Goal: Information Seeking & Learning: Understand process/instructions

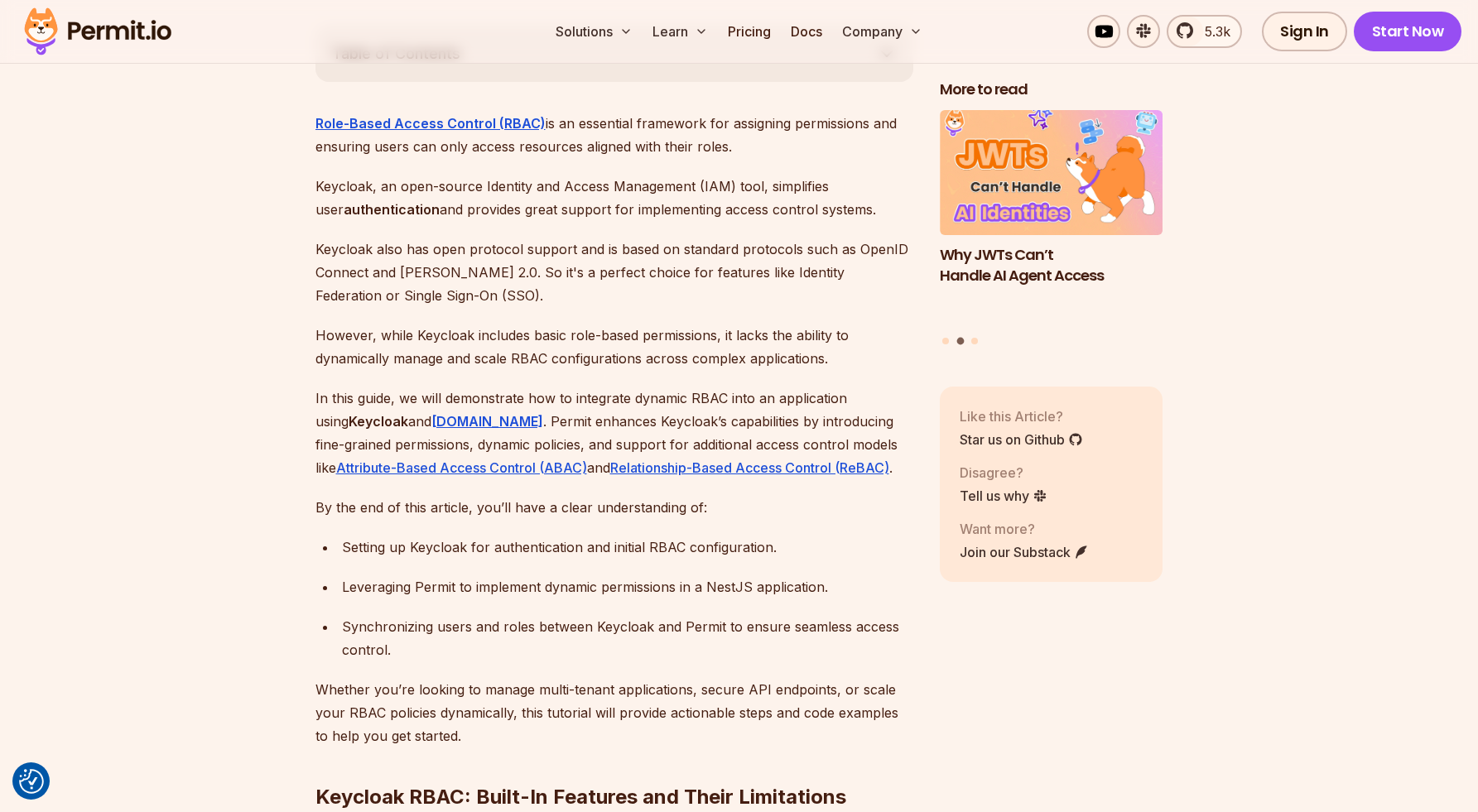
scroll to position [979, 0]
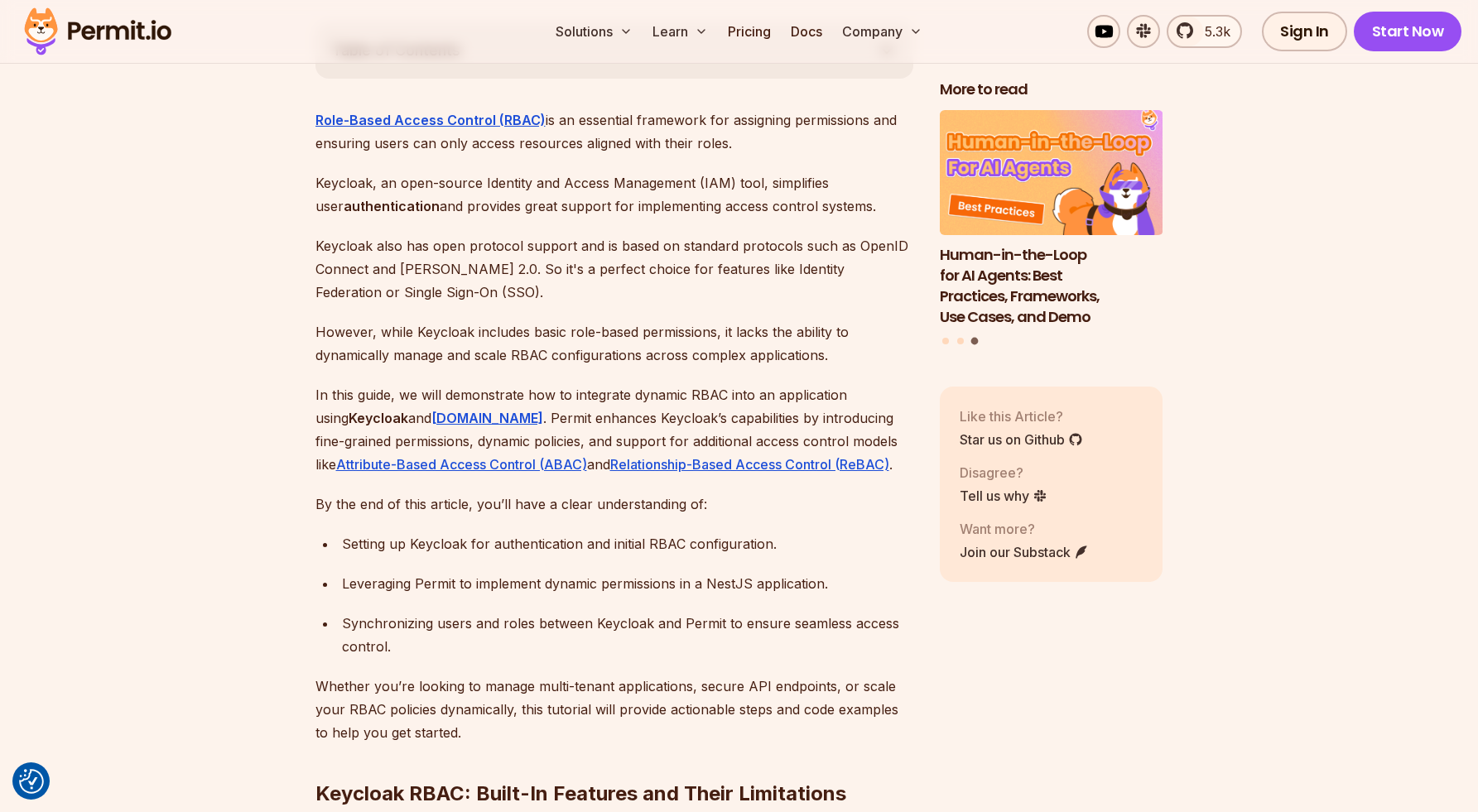
drag, startPoint x: 188, startPoint y: 232, endPoint x: 203, endPoint y: 206, distance: 30.0
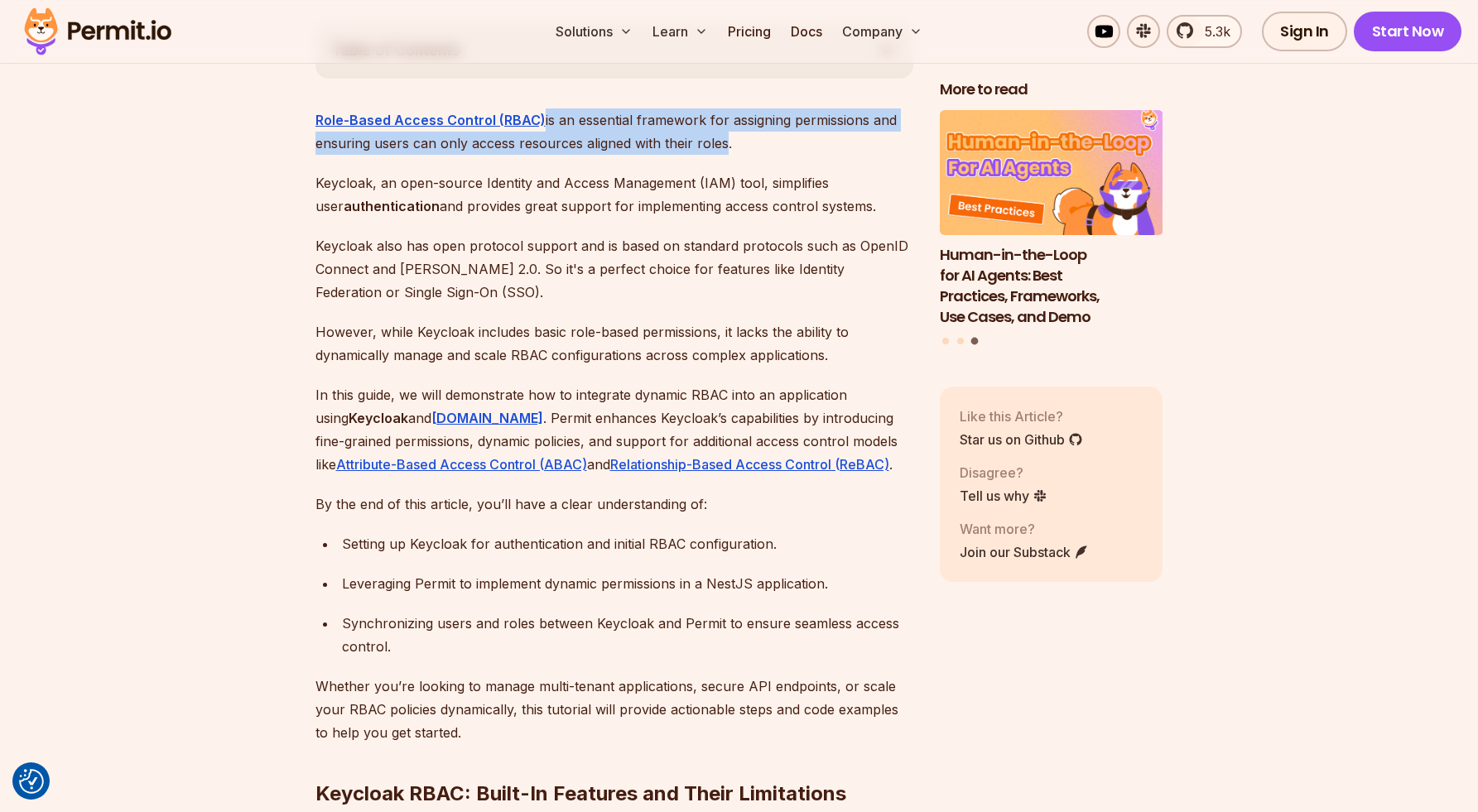
drag, startPoint x: 617, startPoint y: 107, endPoint x: 716, endPoint y: 116, distance: 99.4
click at [716, 116] on p "Role-Based Access Control (RBAC) is an essential framework for assigning permis…" at bounding box center [615, 132] width 598 height 46
click at [717, 117] on p "Role-Based Access Control (RBAC) is an essential framework for assigning permis…" at bounding box center [615, 132] width 598 height 46
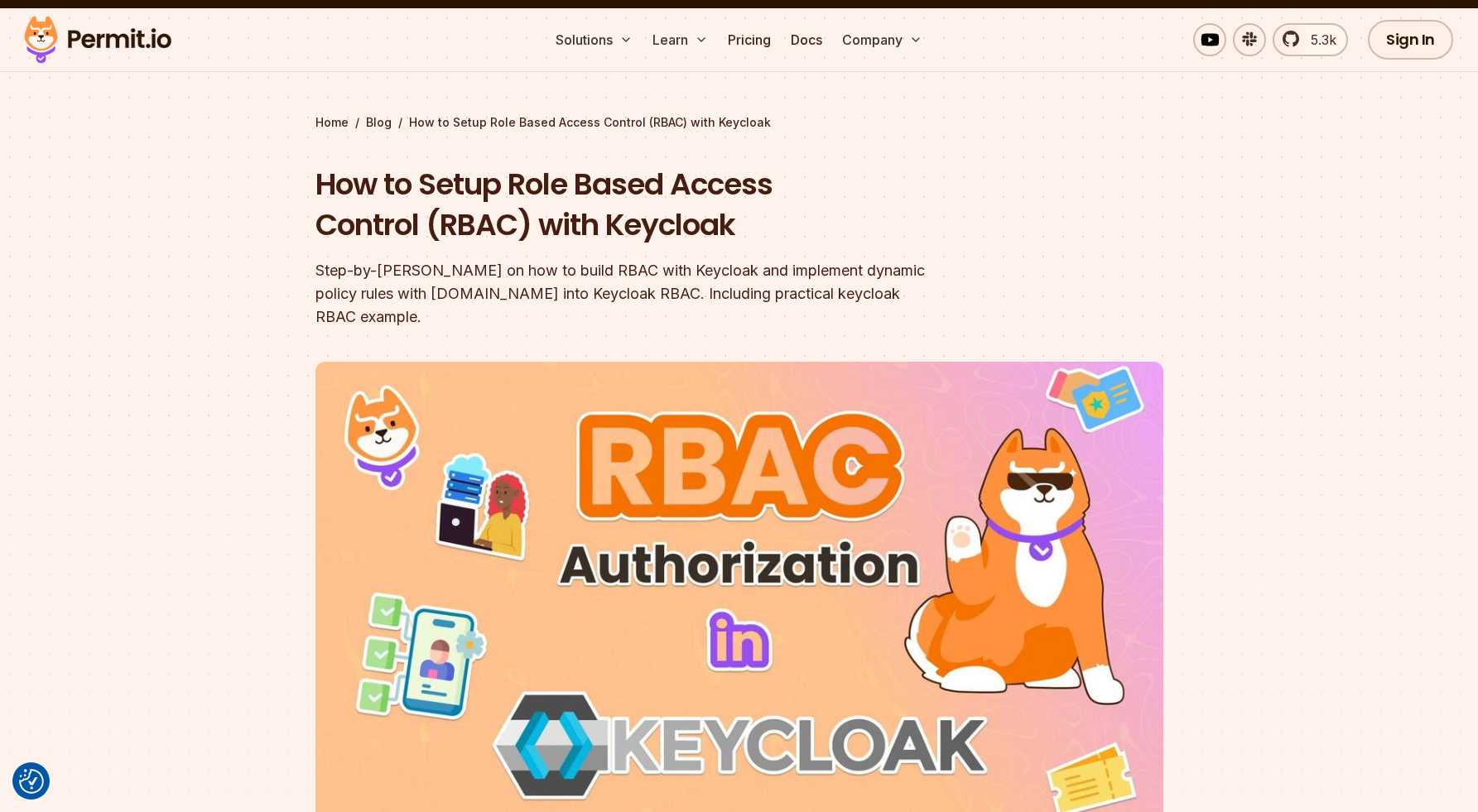
scroll to position [34, 0]
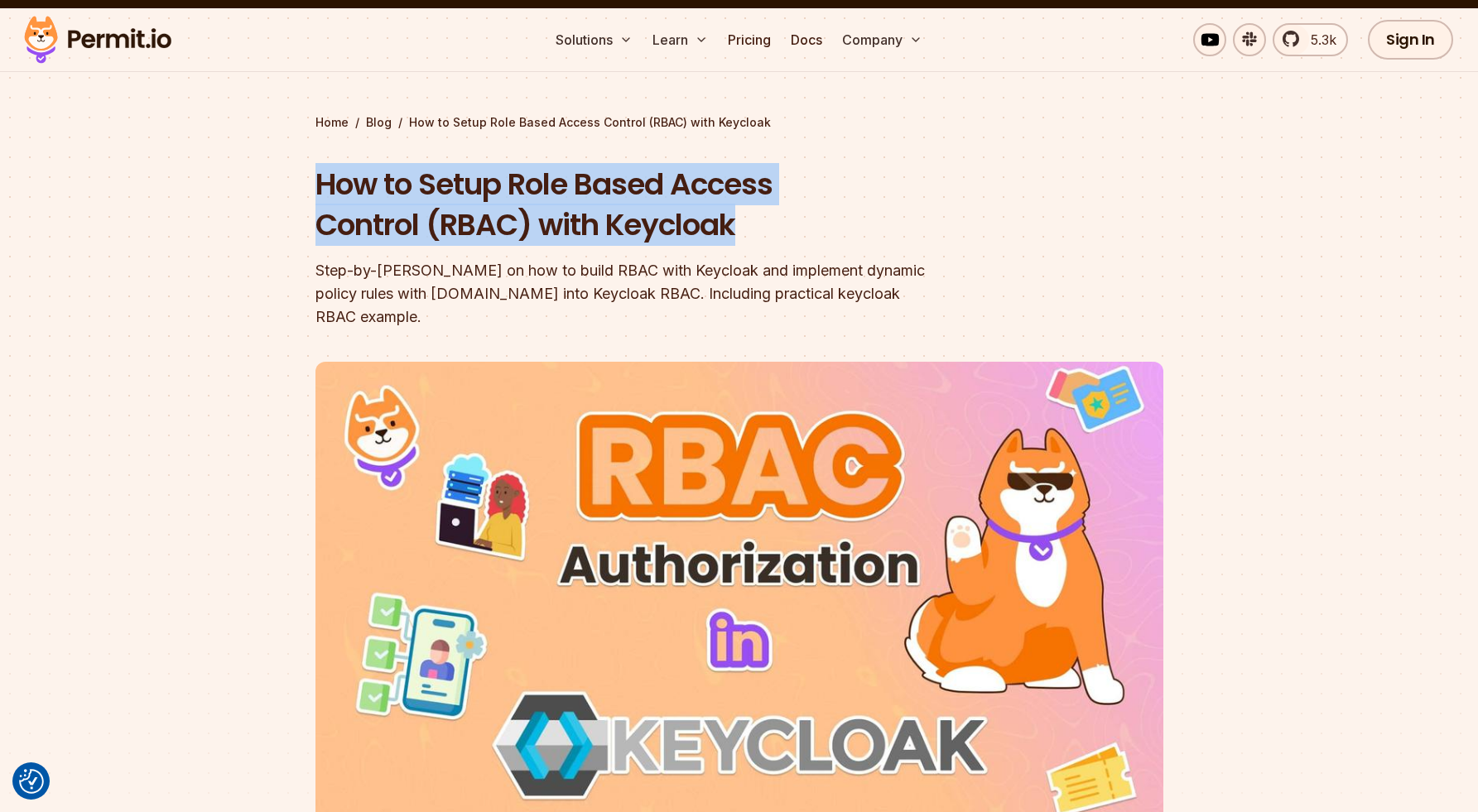
drag, startPoint x: 460, startPoint y: 198, endPoint x: 785, endPoint y: 232, distance: 326.8
click at [784, 232] on section "Home / Blog / How to Setup Role Based Access Control (RBAC) with Keycloak How t…" at bounding box center [739, 487] width 1478 height 959
drag, startPoint x: 785, startPoint y: 232, endPoint x: 452, endPoint y: 228, distance: 333.0
click at [785, 231] on h1 "How to Setup Role Based Access Control (RBAC) with Keycloak" at bounding box center [633, 205] width 636 height 82
drag, startPoint x: 345, startPoint y: 203, endPoint x: 686, endPoint y: 213, distance: 341.1
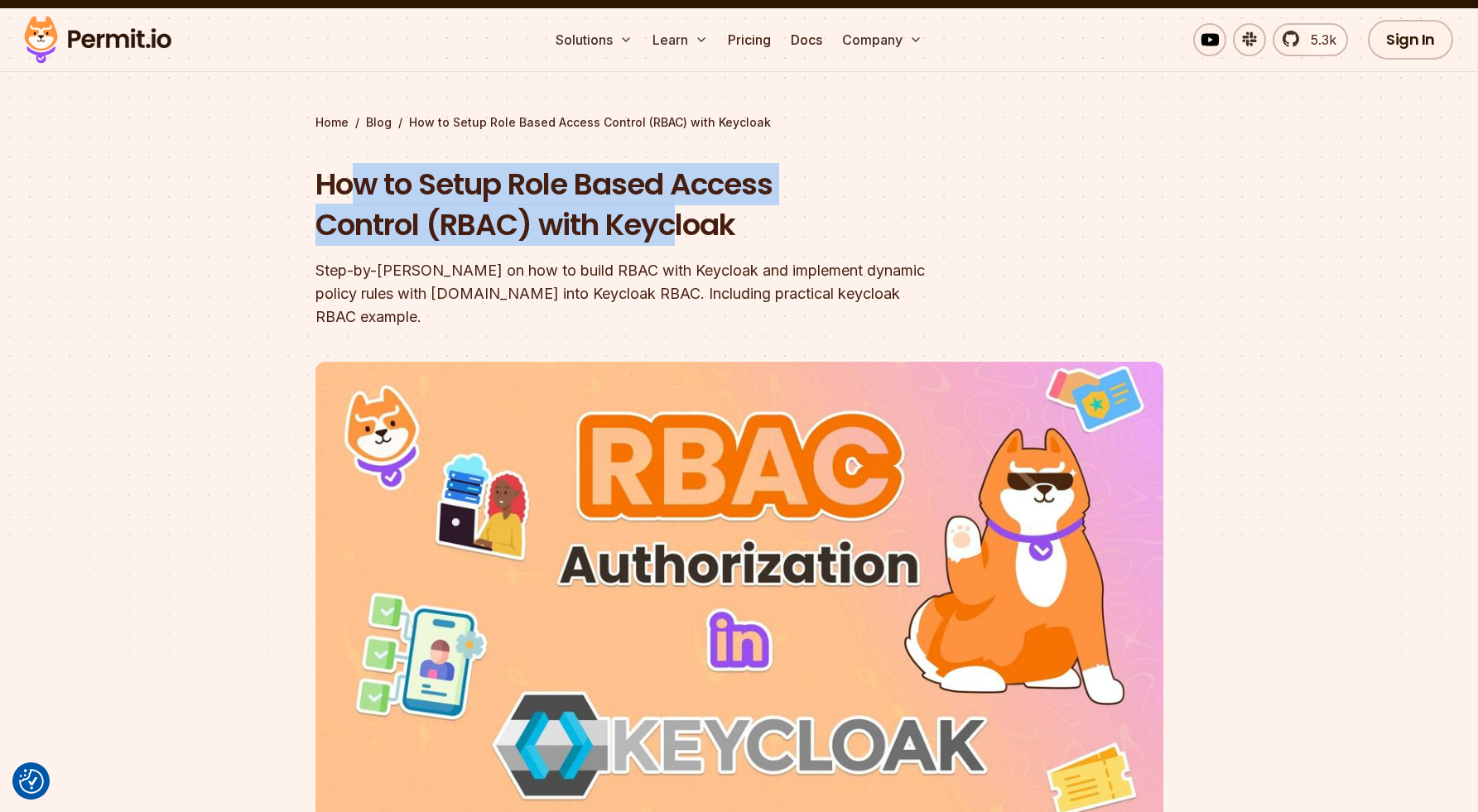
click at [686, 213] on h1 "How to Setup Role Based Access Control (RBAC) with Keycloak" at bounding box center [633, 205] width 636 height 82
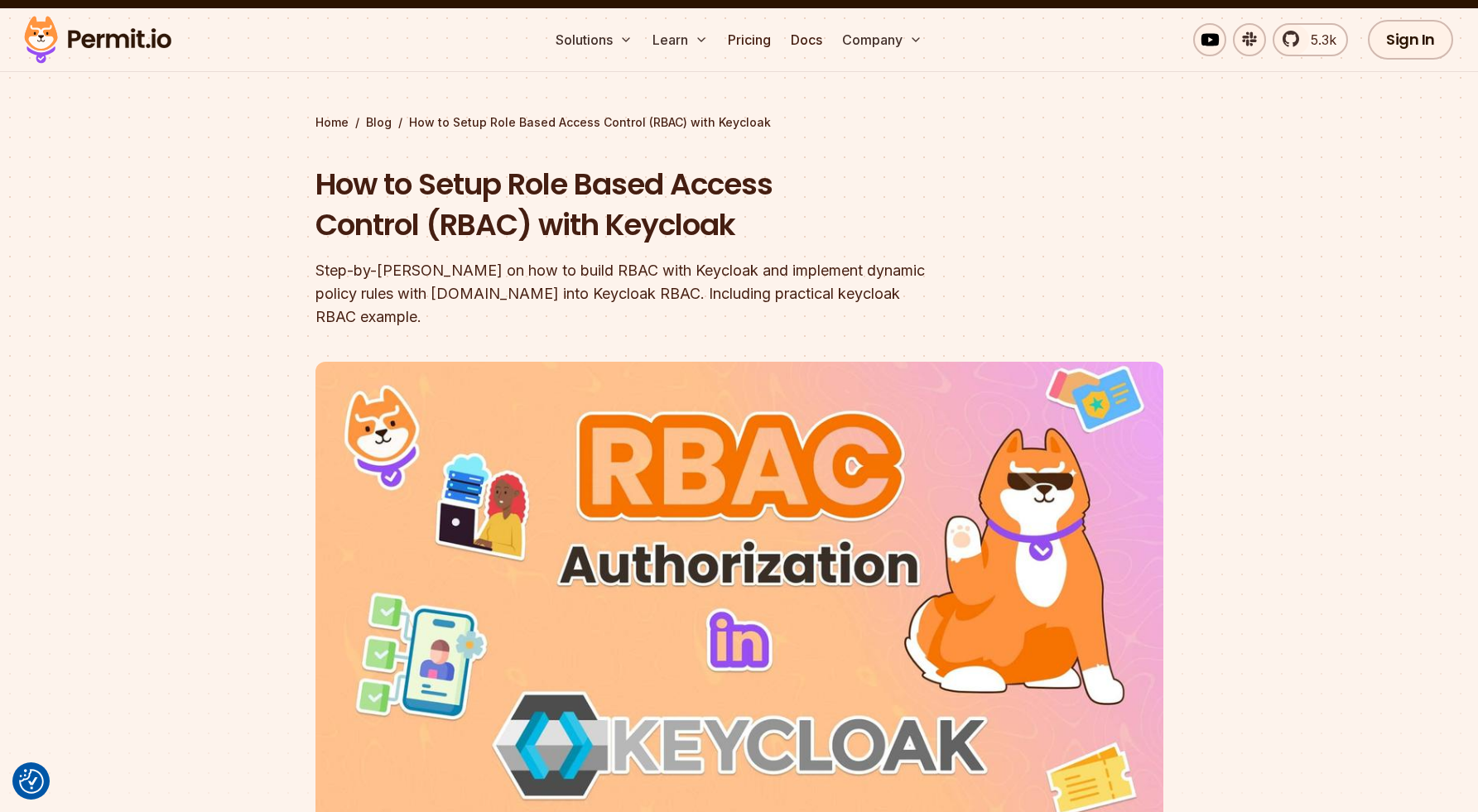
drag, startPoint x: 758, startPoint y: 218, endPoint x: 466, endPoint y: 192, distance: 293.2
click at [759, 218] on h1 "How to Setup Role Based Access Control (RBAC) with Keycloak" at bounding box center [633, 205] width 636 height 82
drag, startPoint x: 272, startPoint y: 173, endPoint x: 612, endPoint y: 213, distance: 342.3
click at [560, 203] on section "Home / Blog / How to Setup Role Based Access Control (RBAC) with Keycloak How t…" at bounding box center [739, 487] width 1478 height 959
click at [617, 213] on h1 "How to Setup Role Based Access Control (RBAC) with Keycloak" at bounding box center [633, 205] width 636 height 82
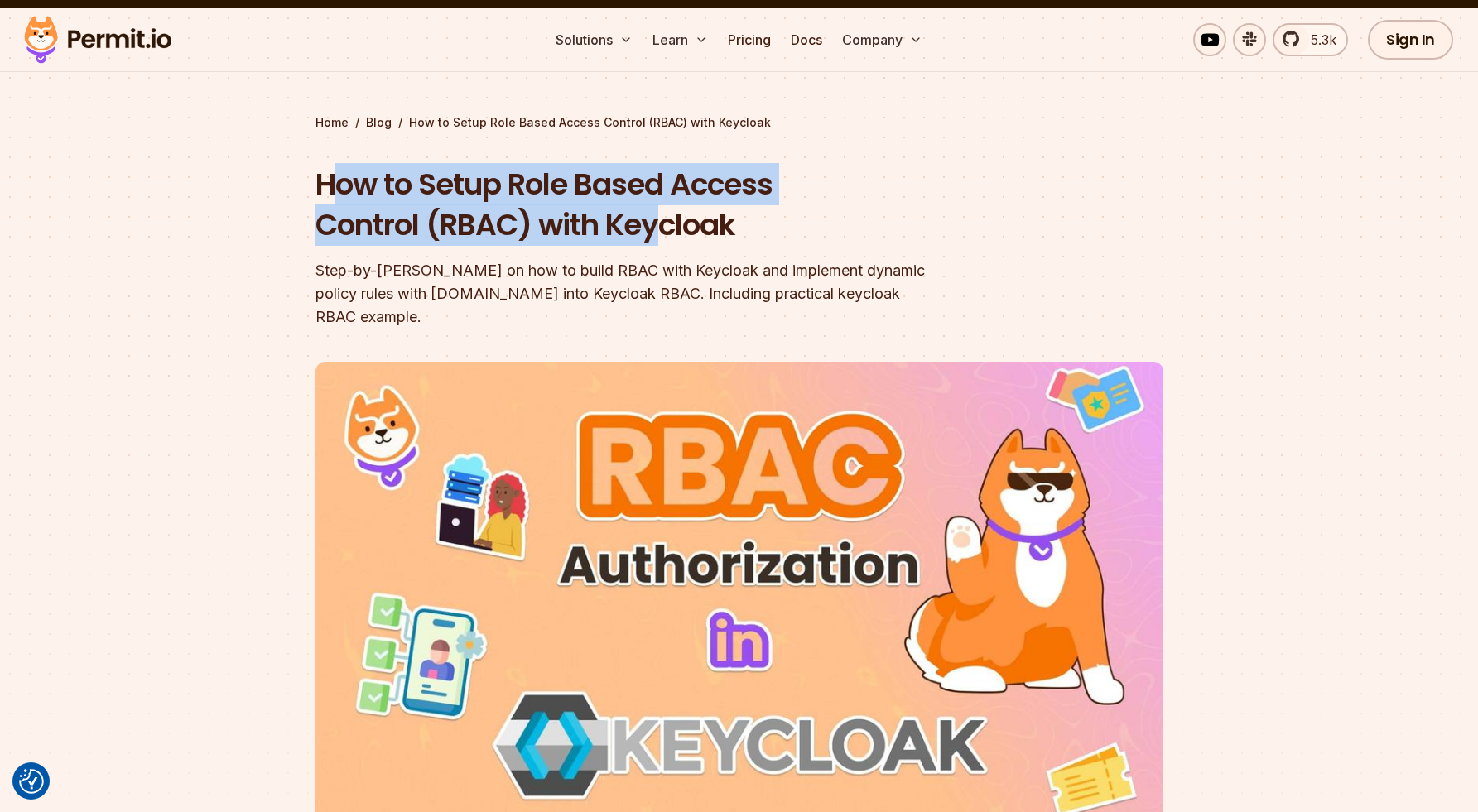
drag, startPoint x: 338, startPoint y: 203, endPoint x: 672, endPoint y: 219, distance: 334.4
click at [657, 219] on h1 "How to Setup Role Based Access Control (RBAC) with Keycloak" at bounding box center [633, 205] width 636 height 82
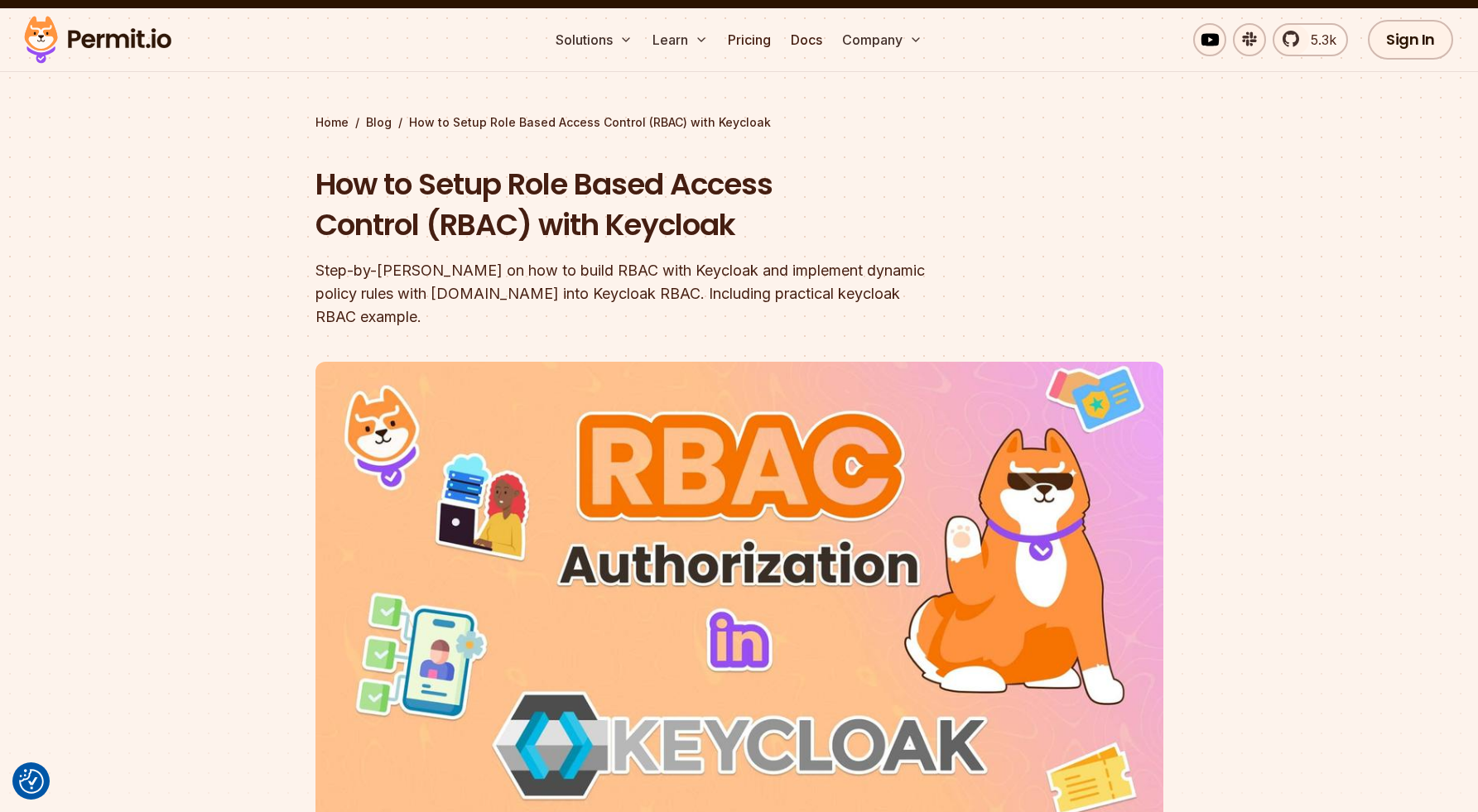
click at [724, 226] on h1 "How to Setup Role Based Access Control (RBAC) with Keycloak" at bounding box center [633, 205] width 636 height 82
click at [231, 144] on section "Home / Blog / How to Setup Role Based Access Control (RBAC) with Keycloak How t…" at bounding box center [739, 487] width 1478 height 959
click at [281, 203] on section "Home / Blog / How to Setup Role Based Access Control (RBAC) with Keycloak How t…" at bounding box center [739, 487] width 1478 height 959
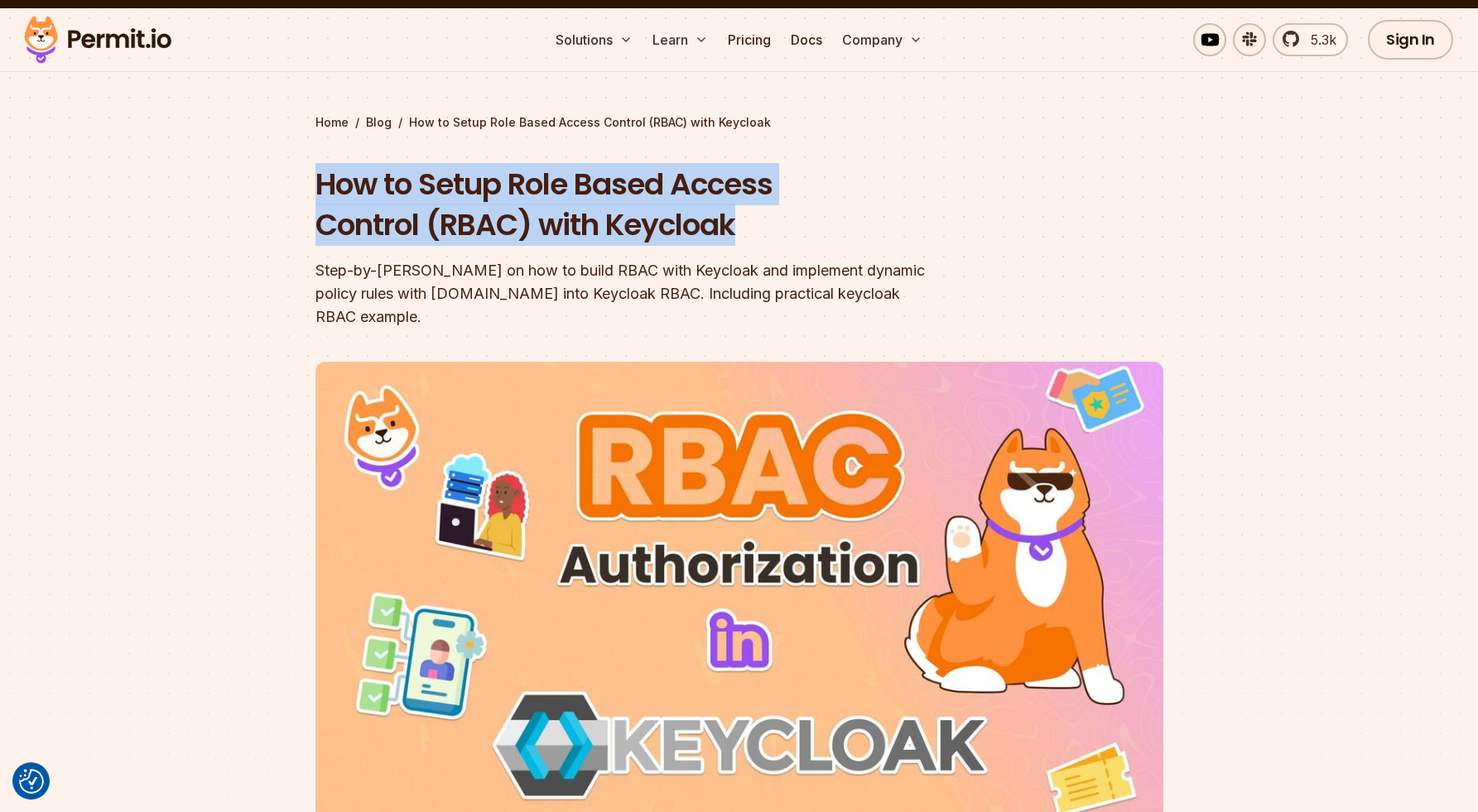
drag, startPoint x: 365, startPoint y: 190, endPoint x: 852, endPoint y: 214, distance: 487.6
click at [852, 214] on section "Home / Blog / How to Setup Role Based Access Control (RBAC) with Keycloak How t…" at bounding box center [739, 487] width 1478 height 959
click at [853, 215] on h1 "How to Setup Role Based Access Control (RBAC) with Keycloak" at bounding box center [633, 205] width 636 height 82
drag, startPoint x: 327, startPoint y: 171, endPoint x: 772, endPoint y: 219, distance: 447.6
click at [772, 219] on h1 "How to Setup Role Based Access Control (RBAC) with Keycloak" at bounding box center [633, 205] width 636 height 82
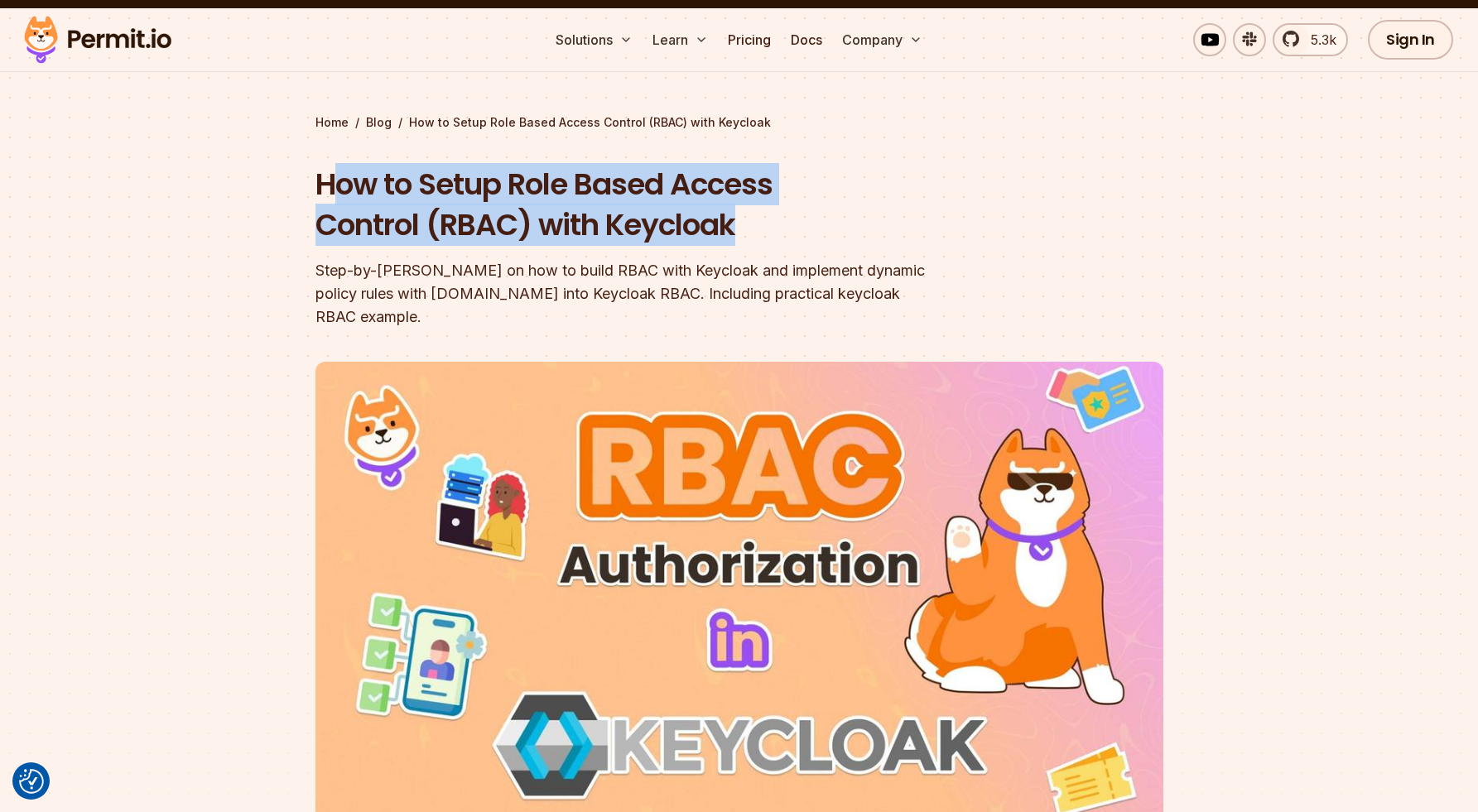
click at [772, 219] on h1 "How to Setup Role Based Access Control (RBAC) with Keycloak" at bounding box center [633, 205] width 636 height 82
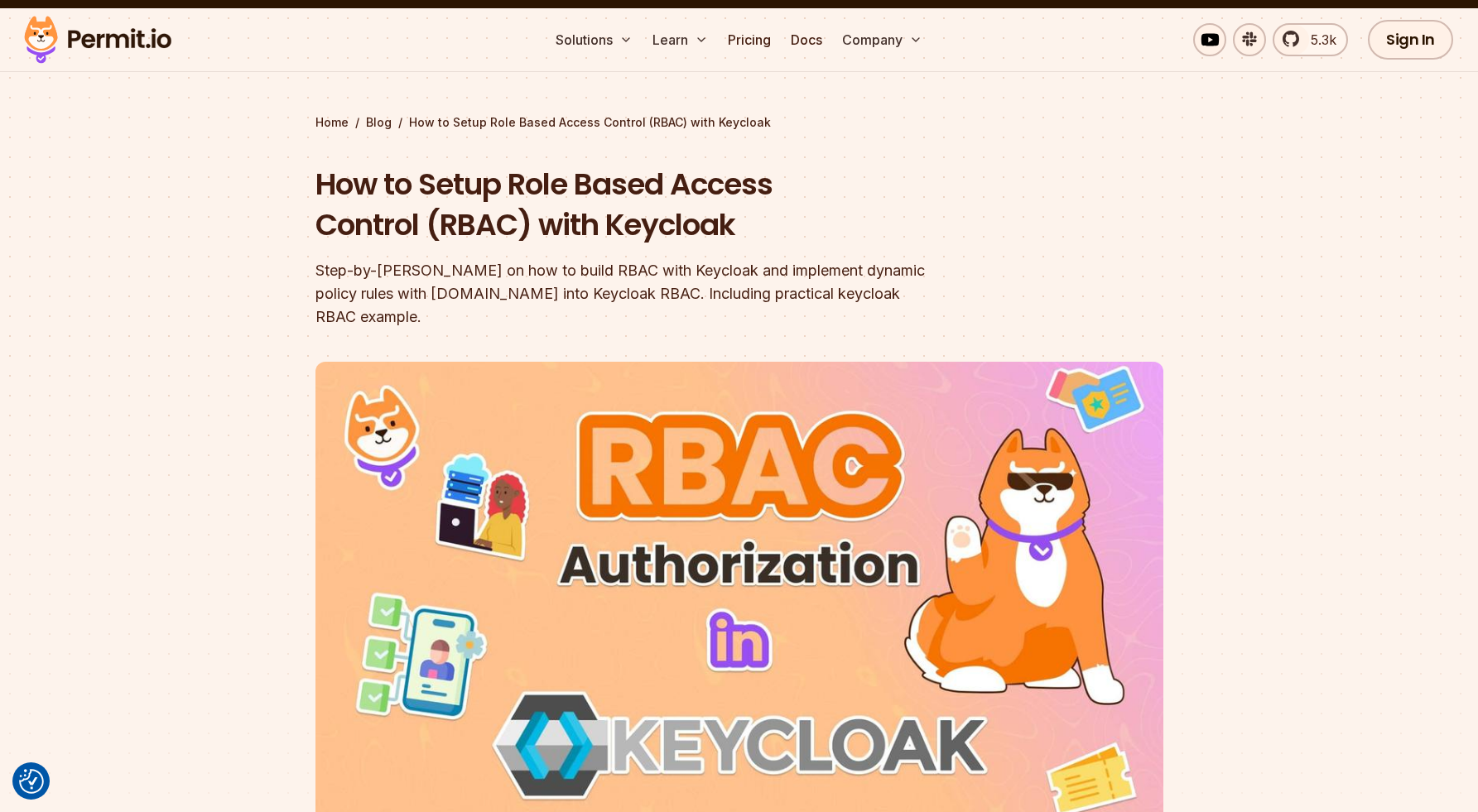
drag, startPoint x: 276, startPoint y: 174, endPoint x: 287, endPoint y: 178, distance: 11.7
click at [285, 177] on section "Home / Blog / How to Setup Role Based Access Control (RBAC) with Keycloak How t…" at bounding box center [739, 487] width 1478 height 959
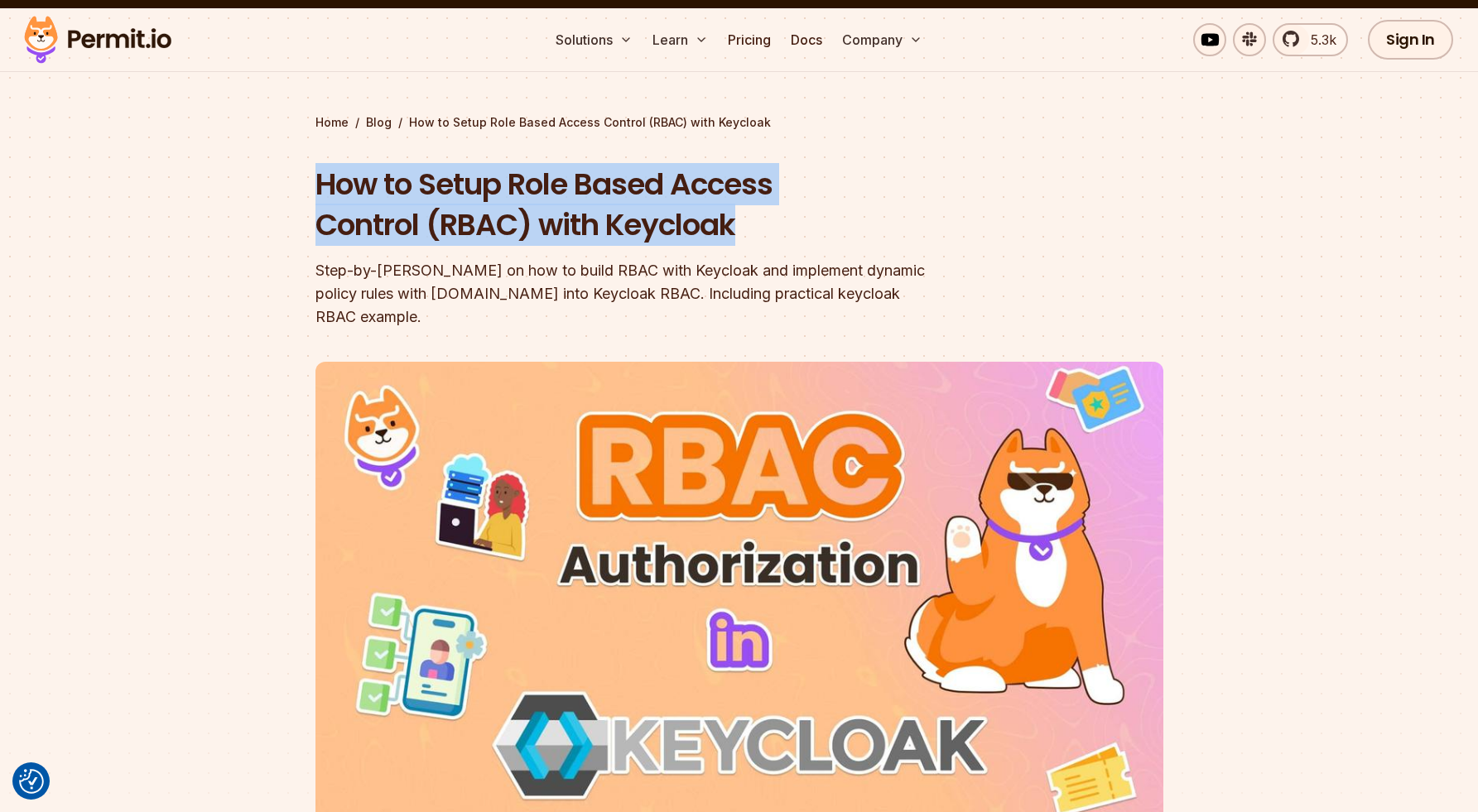
drag, startPoint x: 330, startPoint y: 185, endPoint x: 829, endPoint y: 237, distance: 501.7
click at [827, 238] on section "Home / Blog / How to Setup Role Based Access Control (RBAC) with Keycloak How t…" at bounding box center [739, 487] width 1478 height 959
click at [828, 237] on h1 "How to Setup Role Based Access Control (RBAC) with Keycloak" at bounding box center [633, 205] width 636 height 82
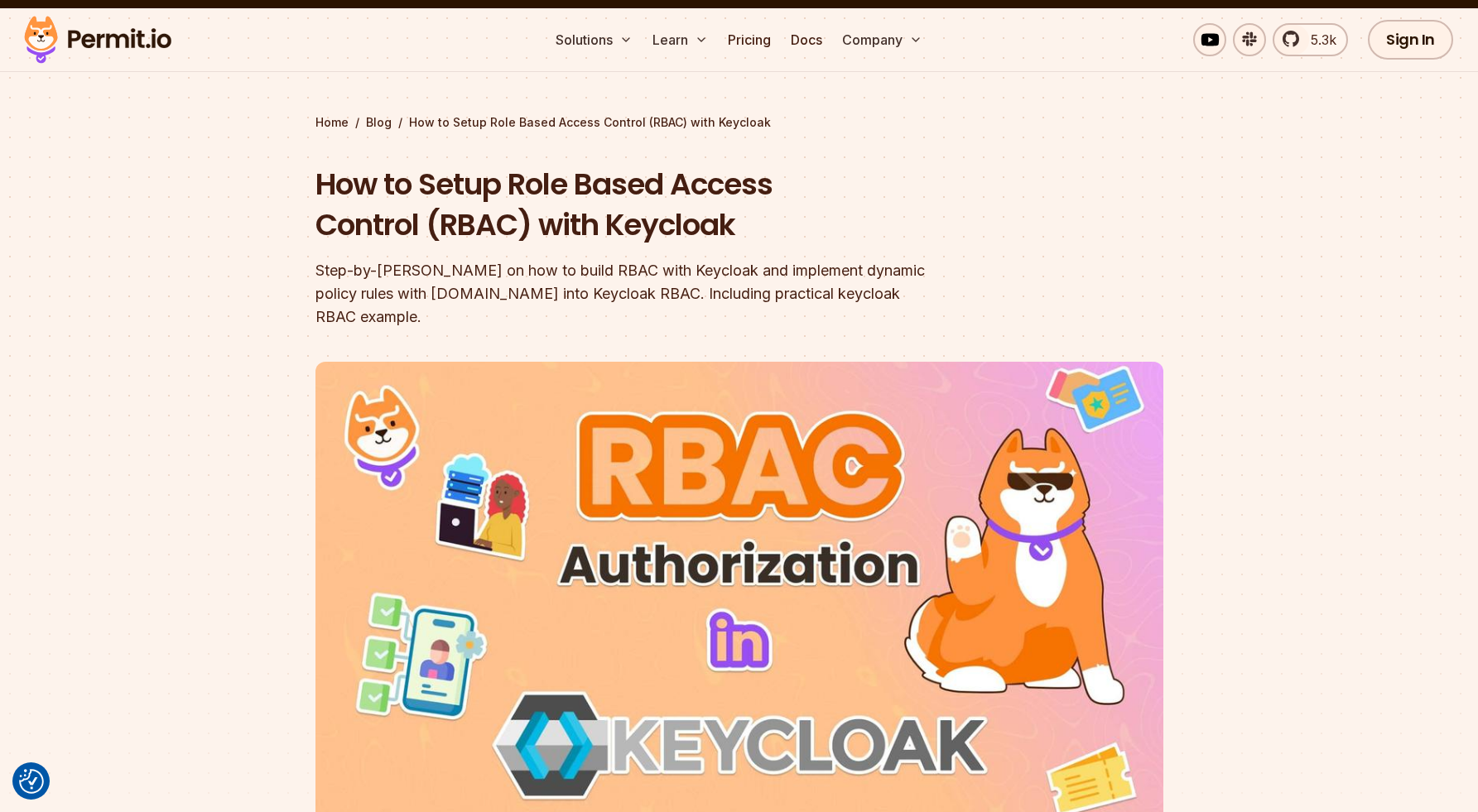
click at [127, 190] on section "Home / Blog / How to Setup Role Based Access Control (RBAC) with Keycloak How t…" at bounding box center [739, 487] width 1478 height 959
click at [213, 100] on section "Home / Blog / How to Setup Role Based Access Control (RBAC) with Keycloak How t…" at bounding box center [739, 487] width 1478 height 959
click at [206, 169] on section "Home / Blog / How to Setup Role Based Access Control (RBAC) with Keycloak How t…" at bounding box center [739, 487] width 1478 height 959
click at [203, 188] on section "Home / Blog / How to Setup Role Based Access Control (RBAC) with Keycloak How t…" at bounding box center [739, 487] width 1478 height 959
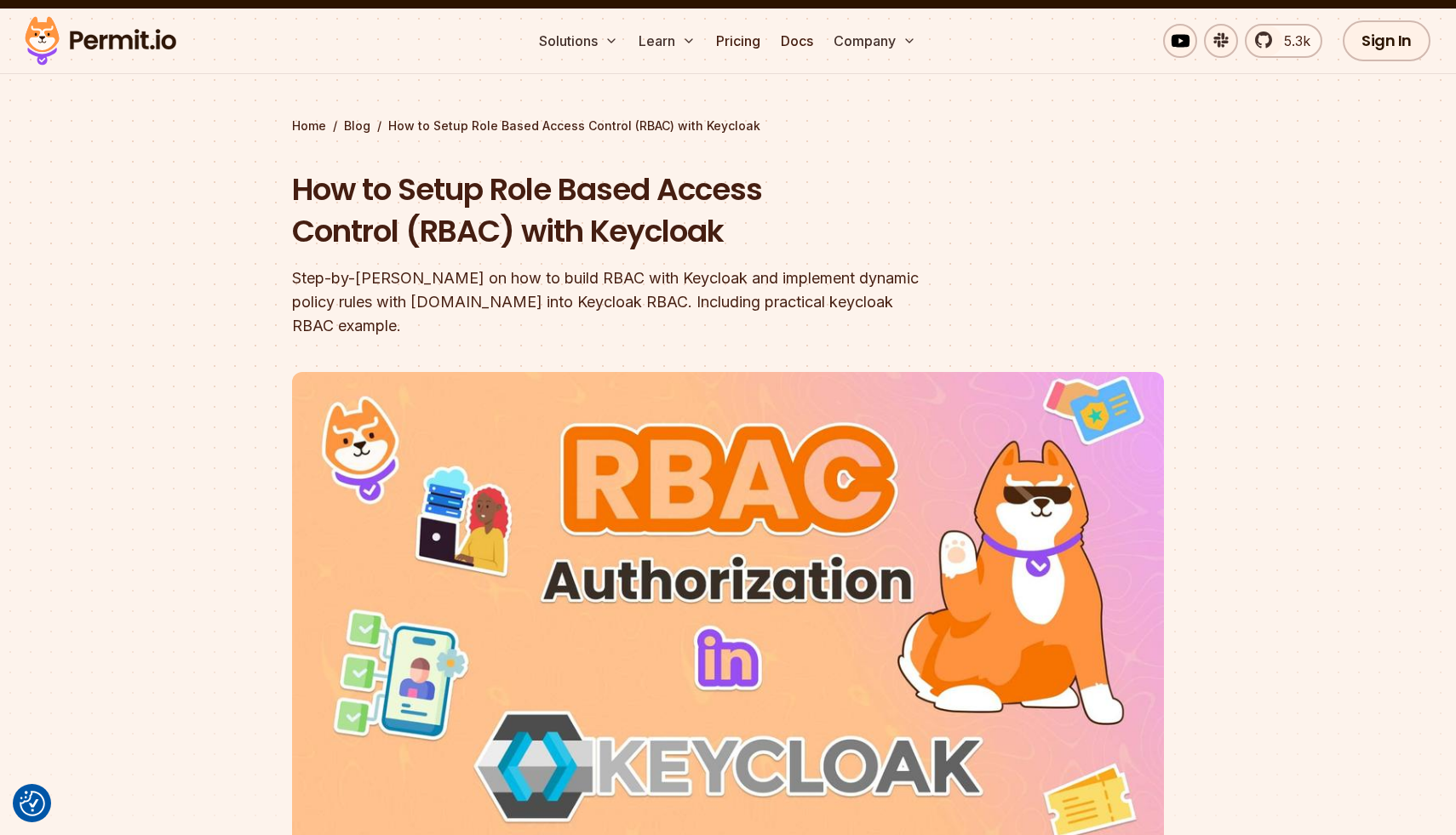
drag, startPoint x: 153, startPoint y: 193, endPoint x: 176, endPoint y: 187, distance: 23.8
click at [155, 193] on section "Home / Blog / How to Setup Role Based Access Control (RBAC) with Keycloak How t…" at bounding box center [728, 501] width 1456 height 986
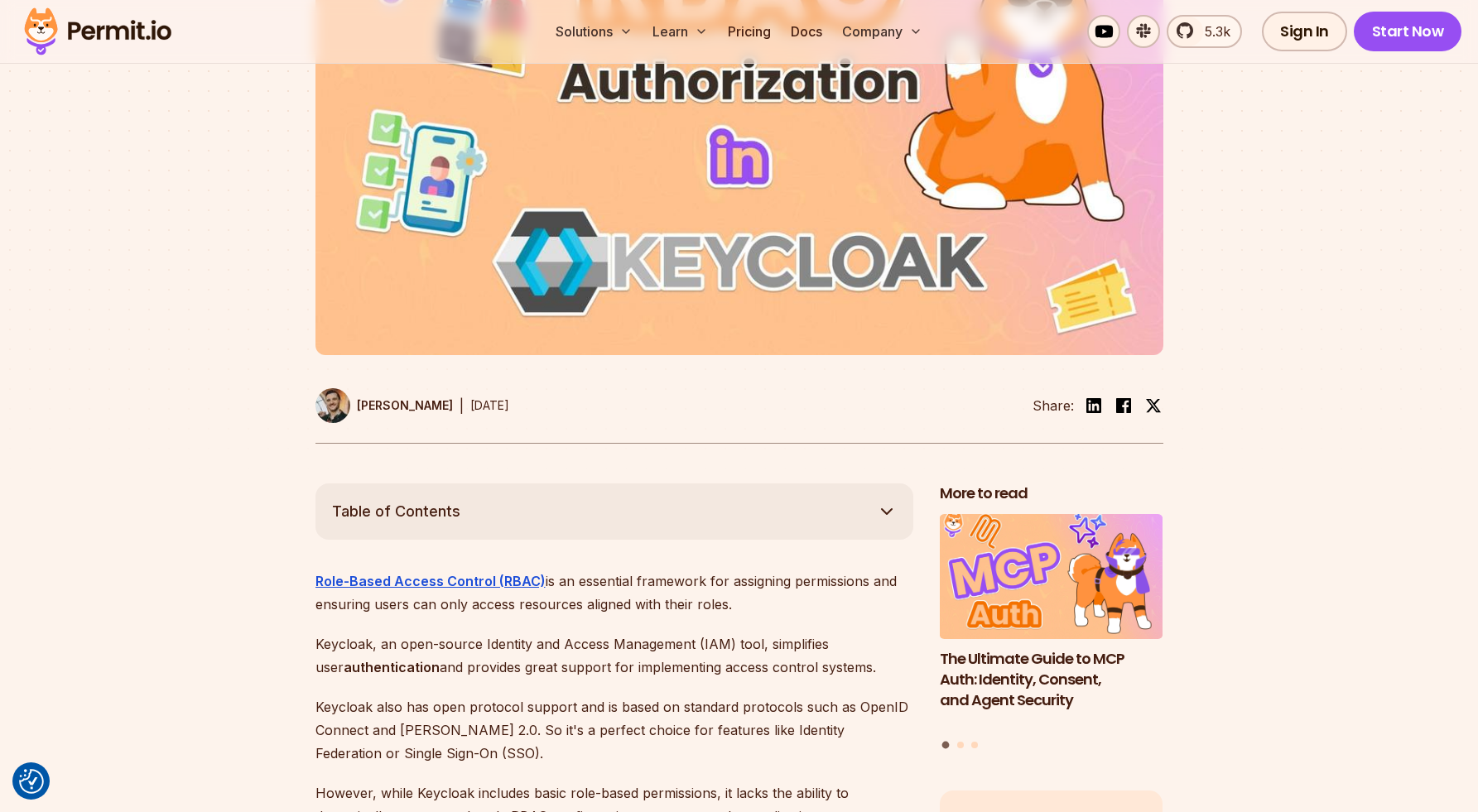
scroll to position [505, 0]
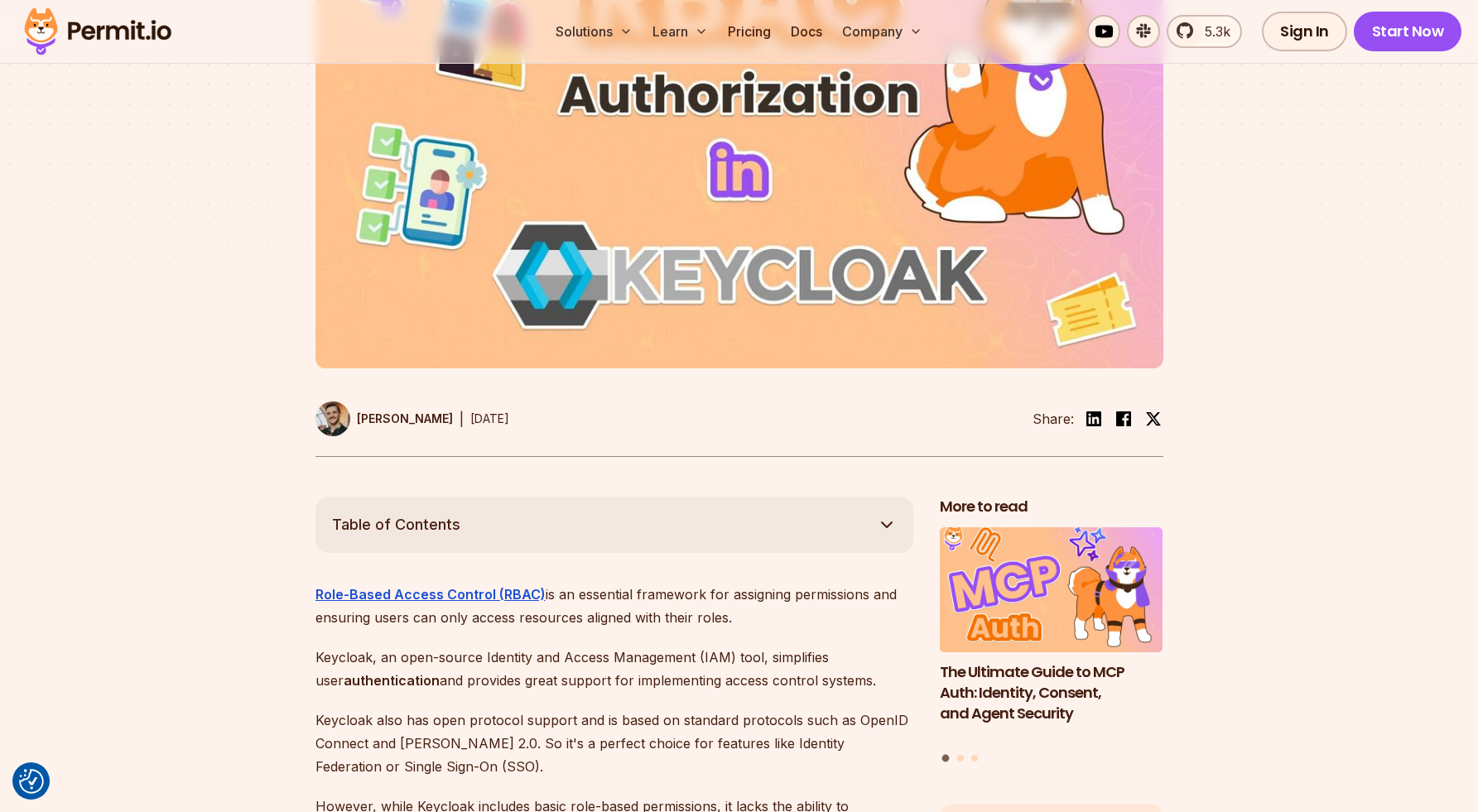
click at [211, 405] on div at bounding box center [739, 186] width 1478 height 624
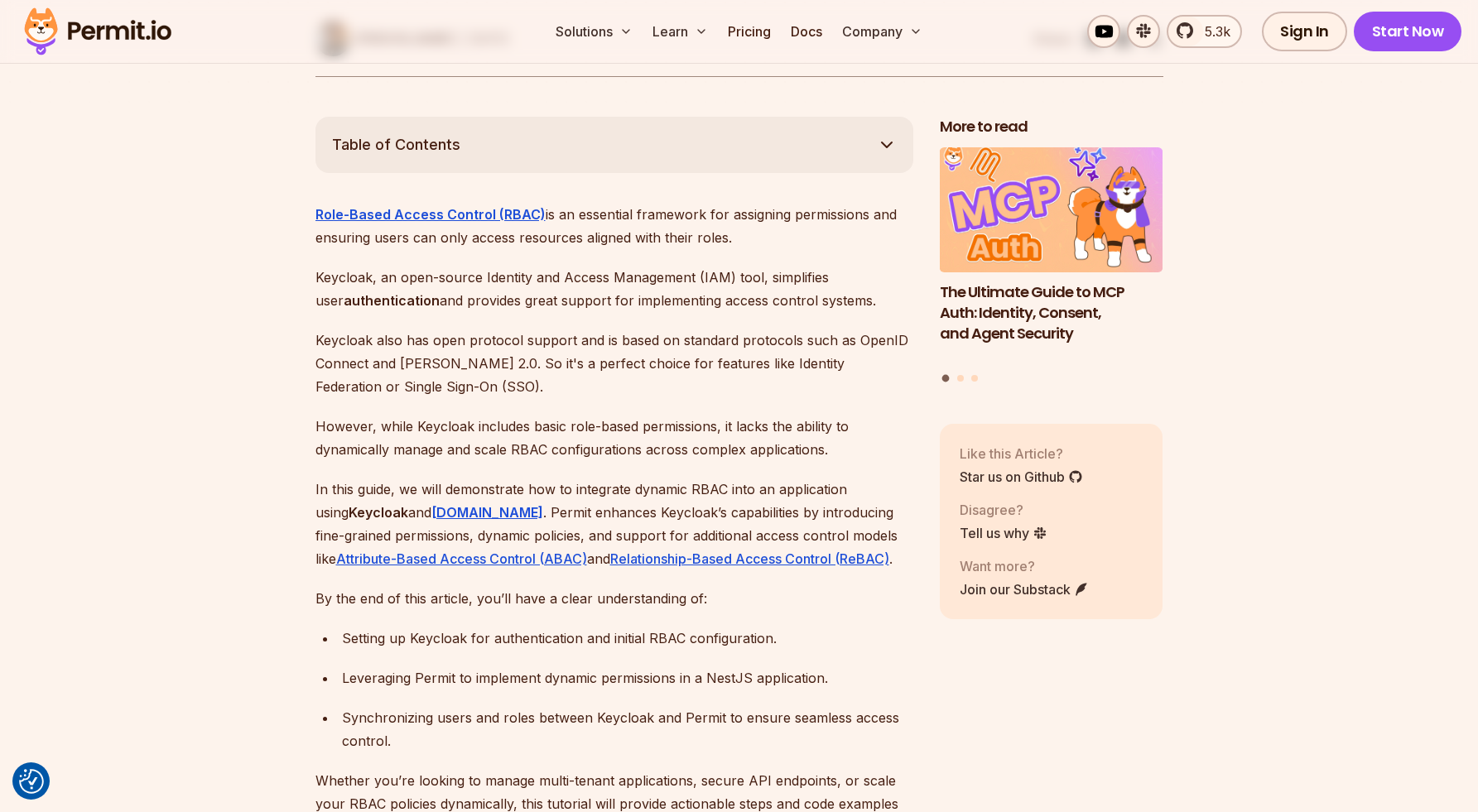
scroll to position [977, 0]
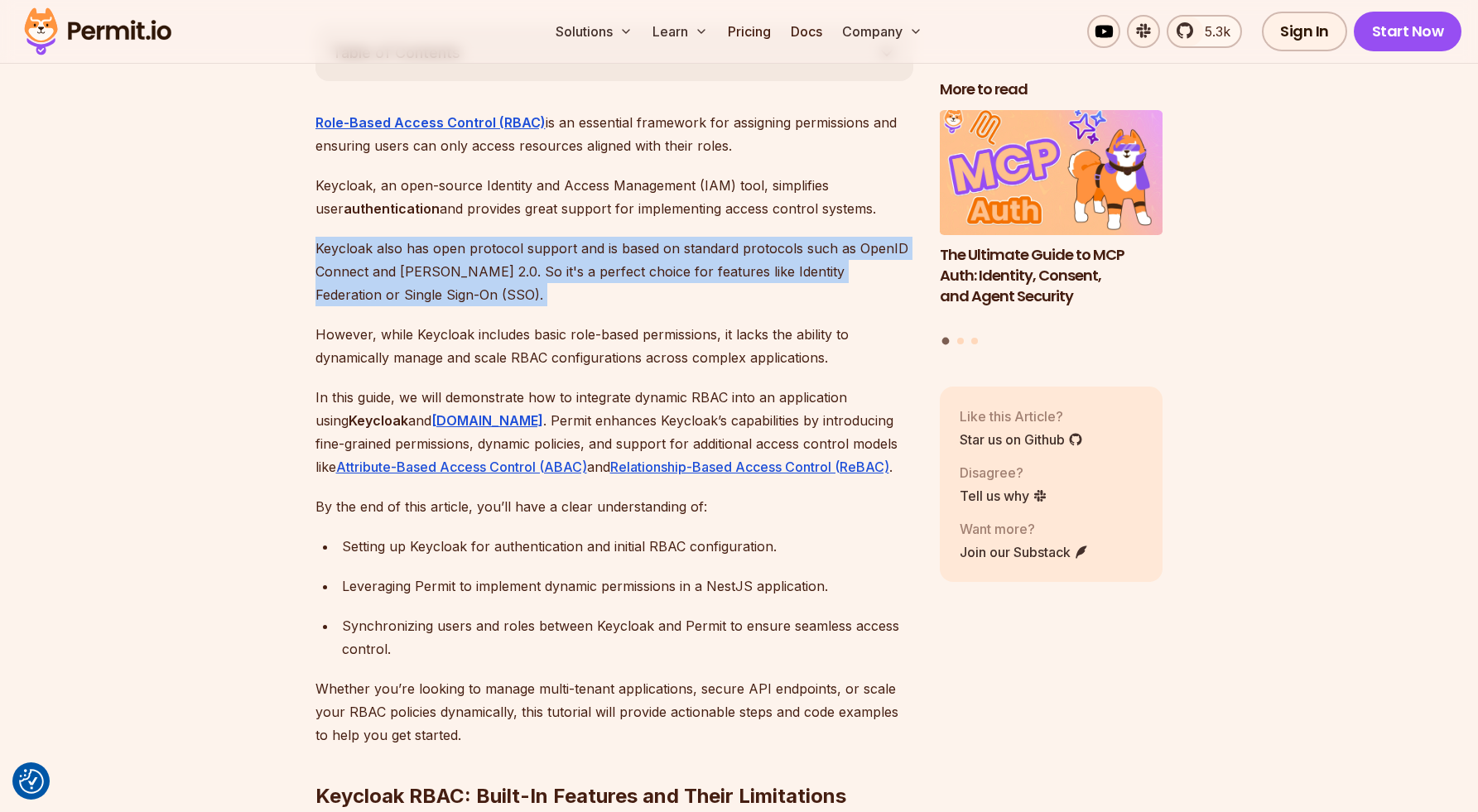
click at [458, 238] on p "Keycloak also has open protocol support and is based on standard protocols such…" at bounding box center [615, 271] width 598 height 70
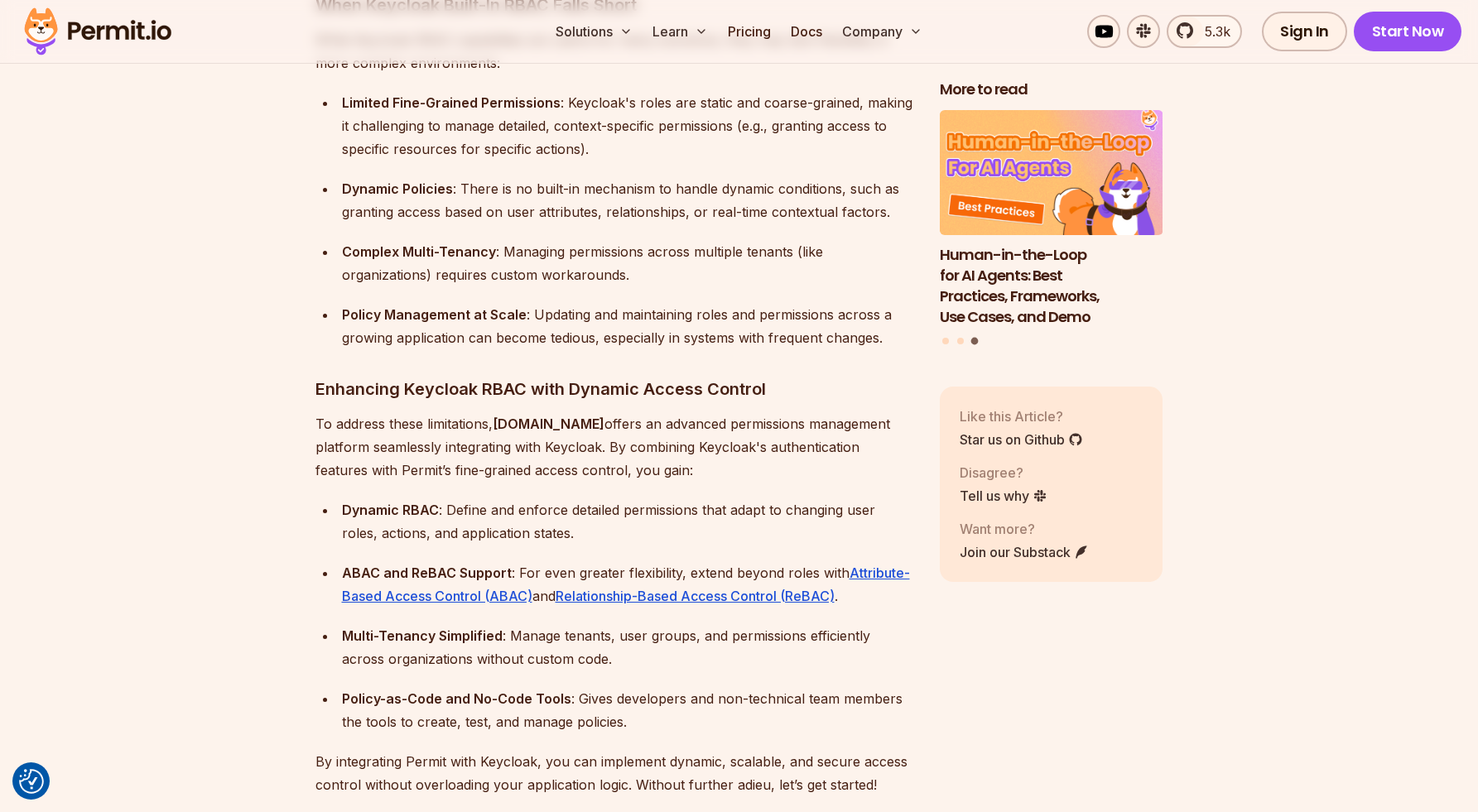
scroll to position [2167, 0]
